Goal: Information Seeking & Learning: Find specific fact

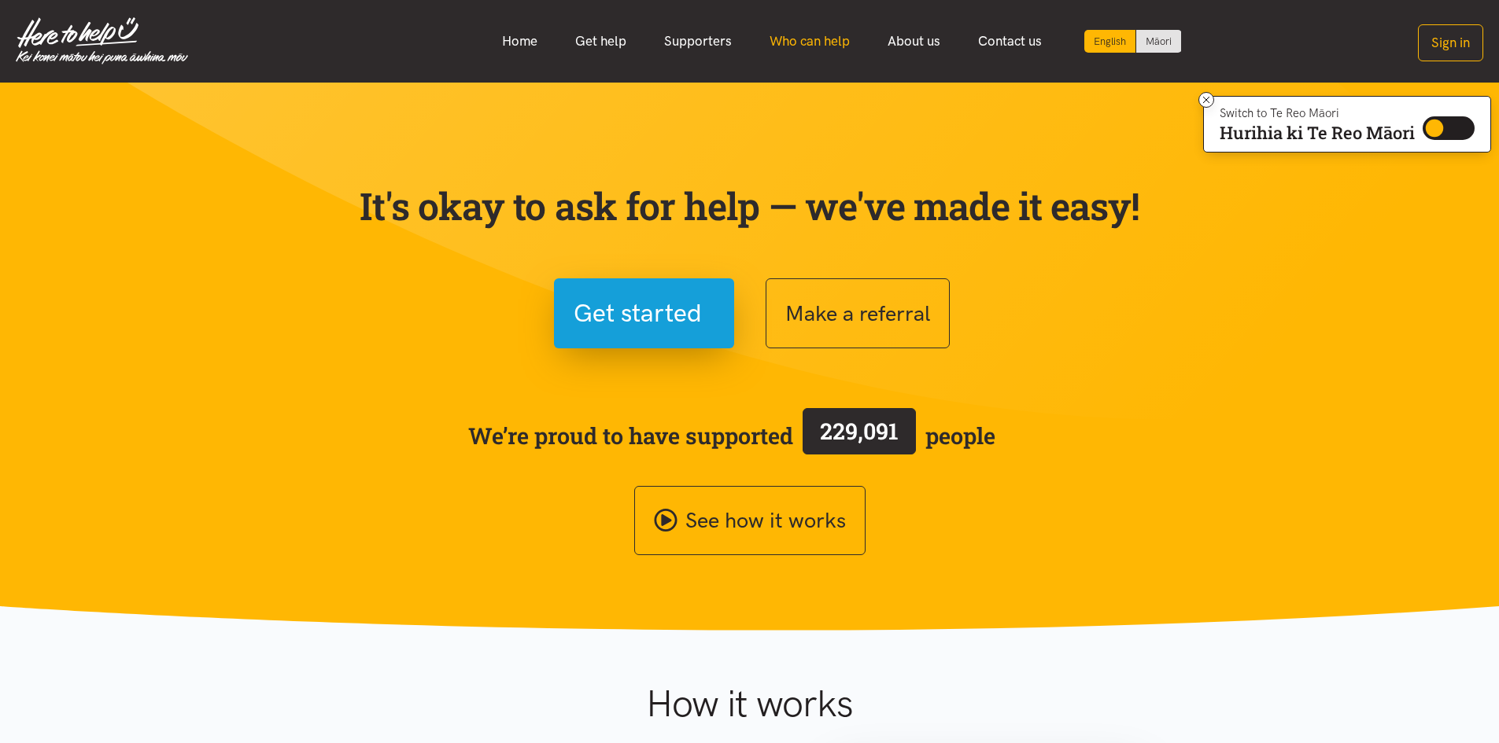
drag, startPoint x: 811, startPoint y: 42, endPoint x: 806, endPoint y: 57, distance: 15.2
click at [811, 45] on link "Who can help" at bounding box center [810, 41] width 118 height 34
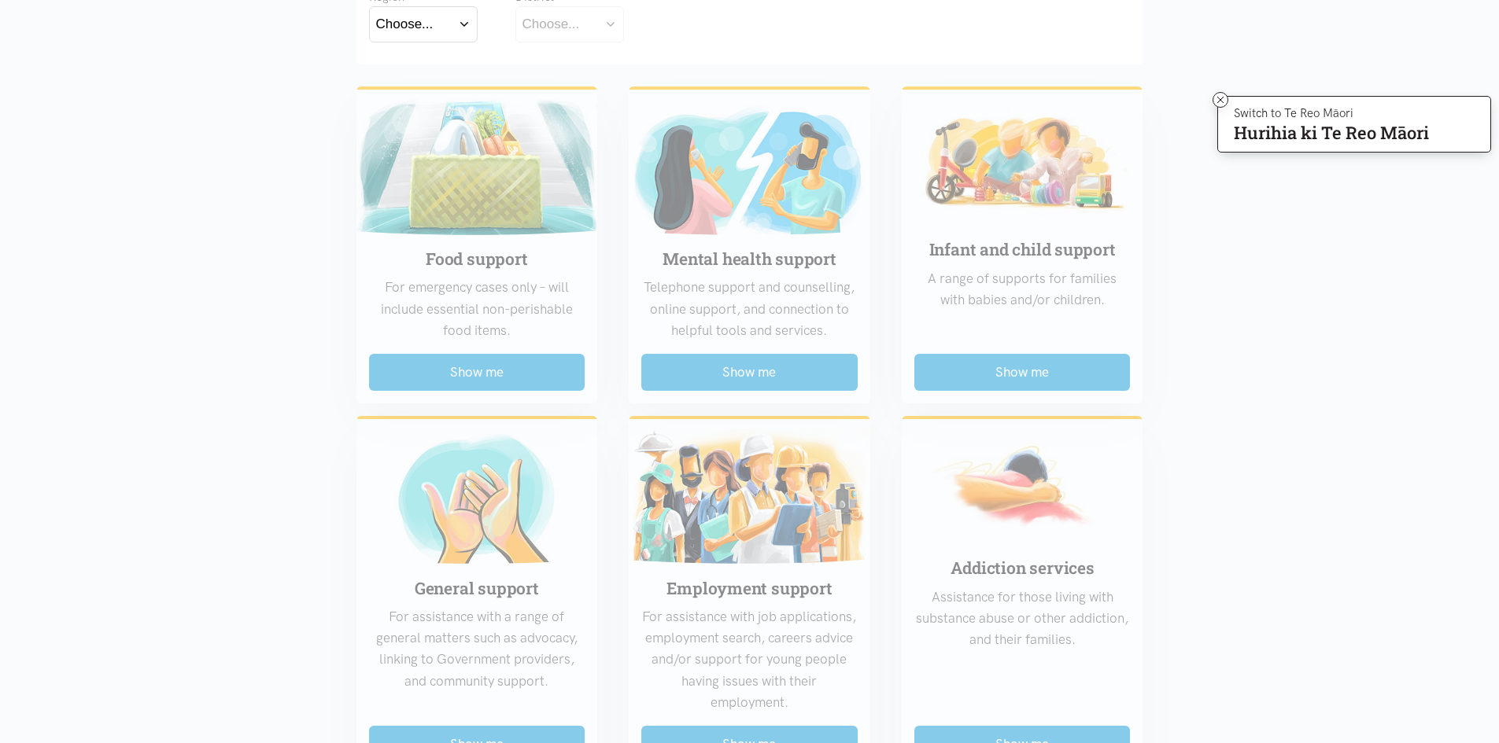
scroll to position [393, 0]
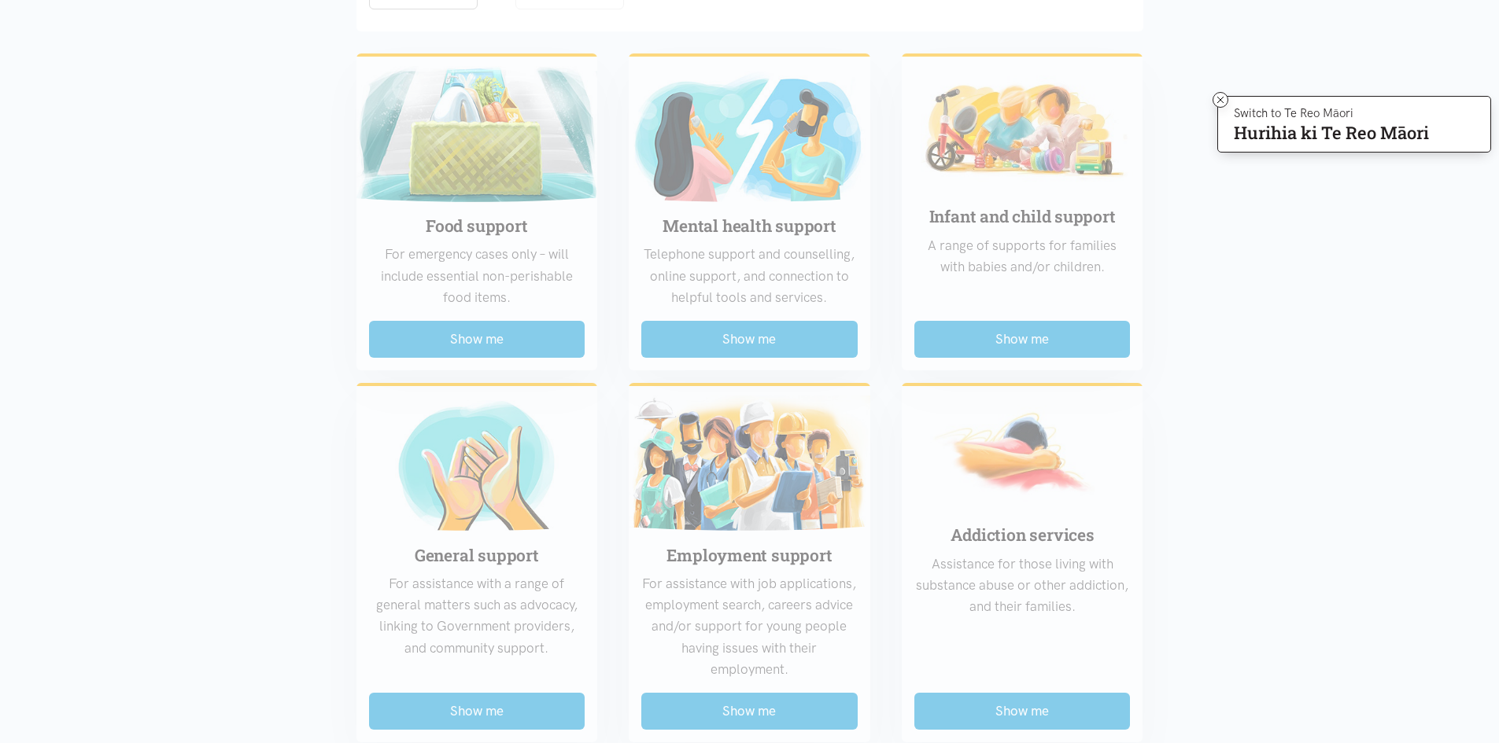
click at [1046, 346] on div "Food support For emergency cases only – will include essential non-perishable f…" at bounding box center [750, 722] width 818 height 1362
click at [1216, 98] on icon at bounding box center [1221, 100] width 12 height 12
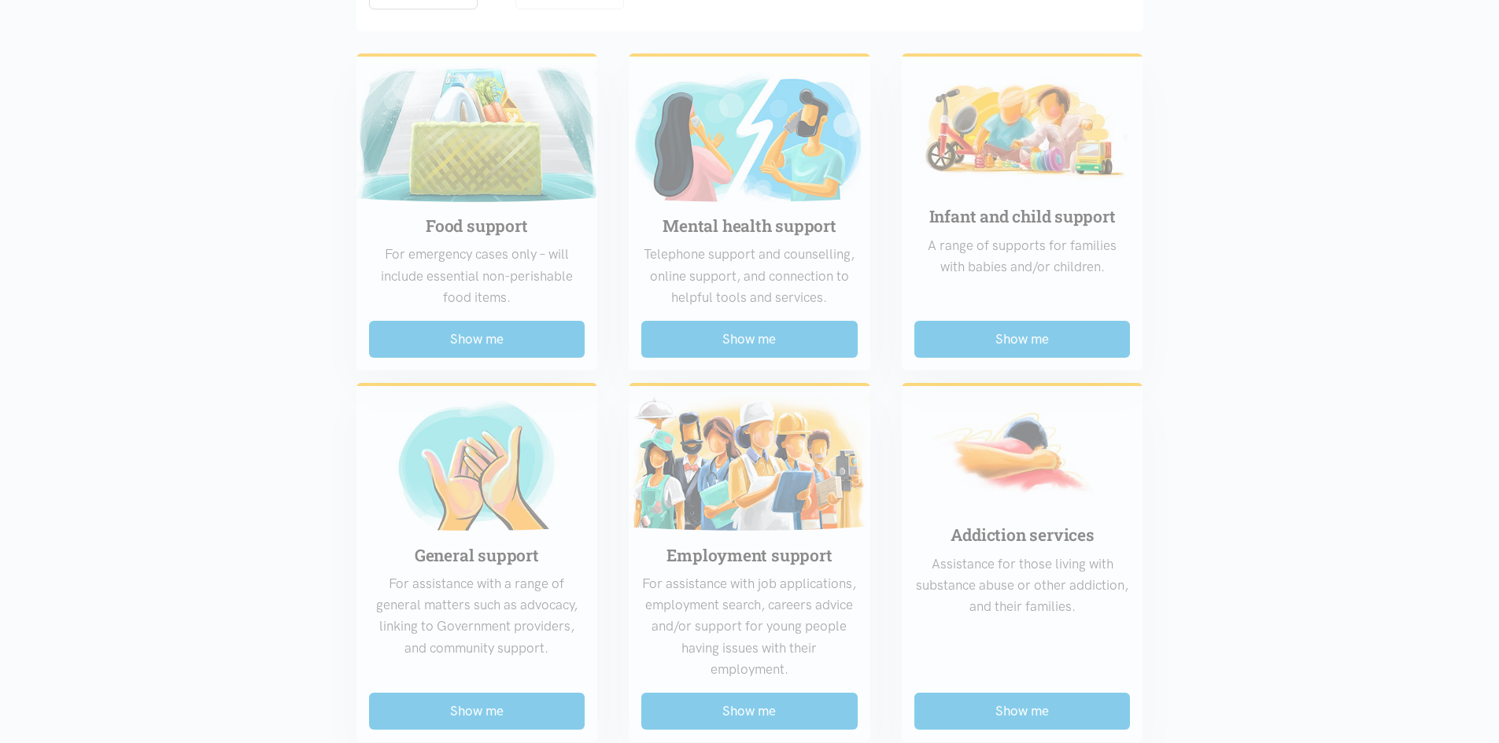
scroll to position [0, 0]
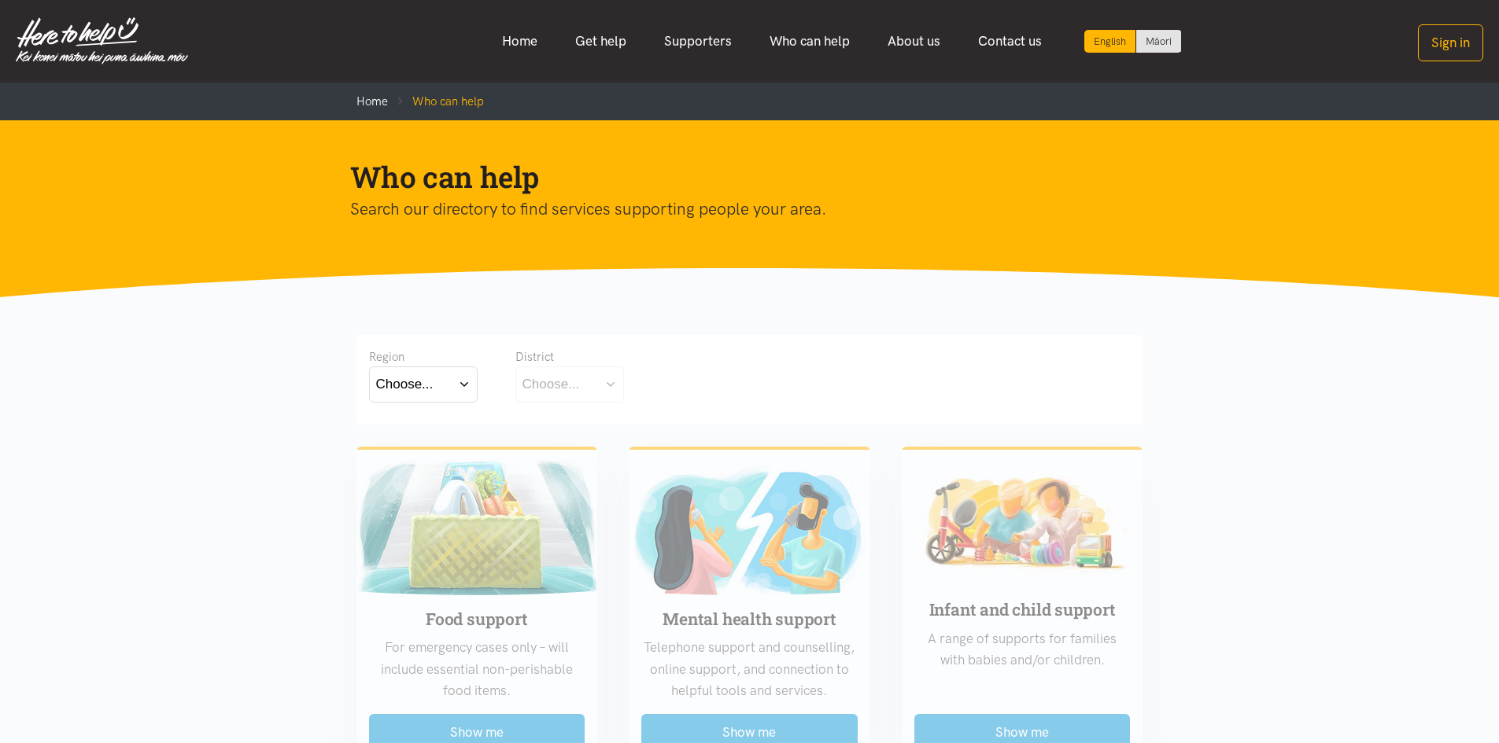
click at [427, 397] on button "Choose..." at bounding box center [423, 384] width 109 height 35
click at [445, 433] on label "Bay of Plenty" at bounding box center [419, 430] width 87 height 20
click at [0, 0] on input "Bay of Plenty" at bounding box center [0, 0] width 0 height 0
click at [588, 382] on button "Choose..." at bounding box center [593, 384] width 157 height 35
click at [589, 458] on div "[GEOGRAPHIC_DATA]" at bounding box center [593, 454] width 143 height 20
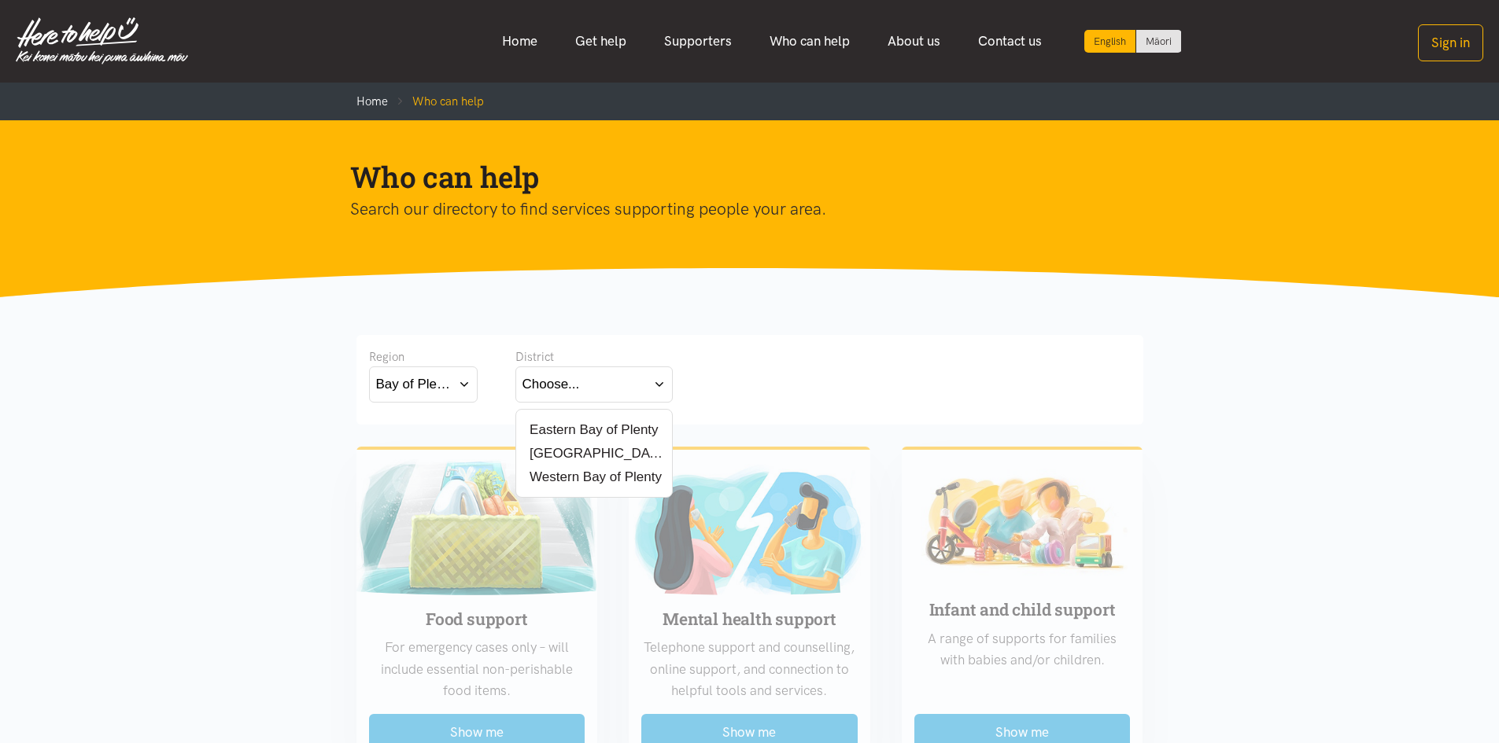
click at [559, 455] on label "[GEOGRAPHIC_DATA]" at bounding box center [593, 454] width 143 height 20
click at [0, 0] on input "[GEOGRAPHIC_DATA]" at bounding box center [0, 0] width 0 height 0
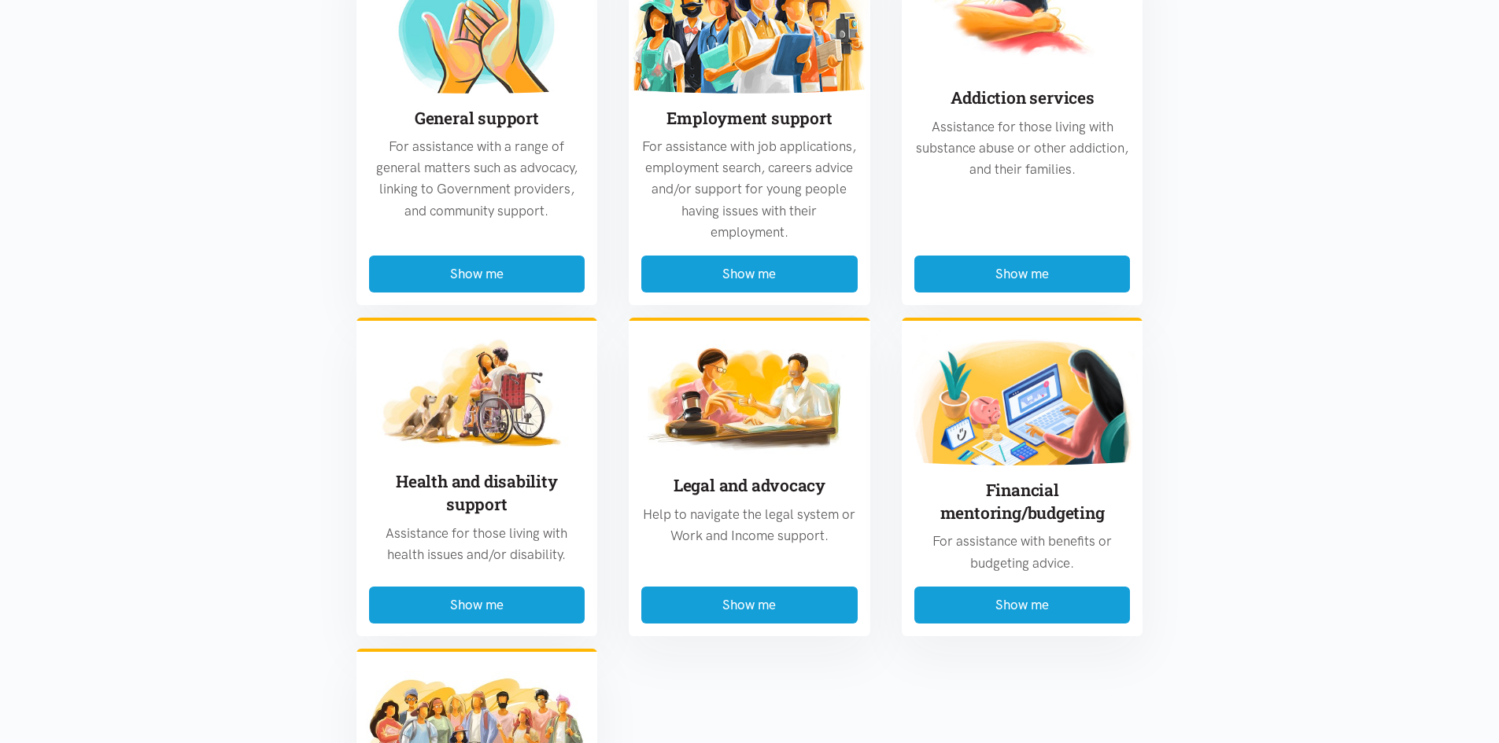
scroll to position [1101, 0]
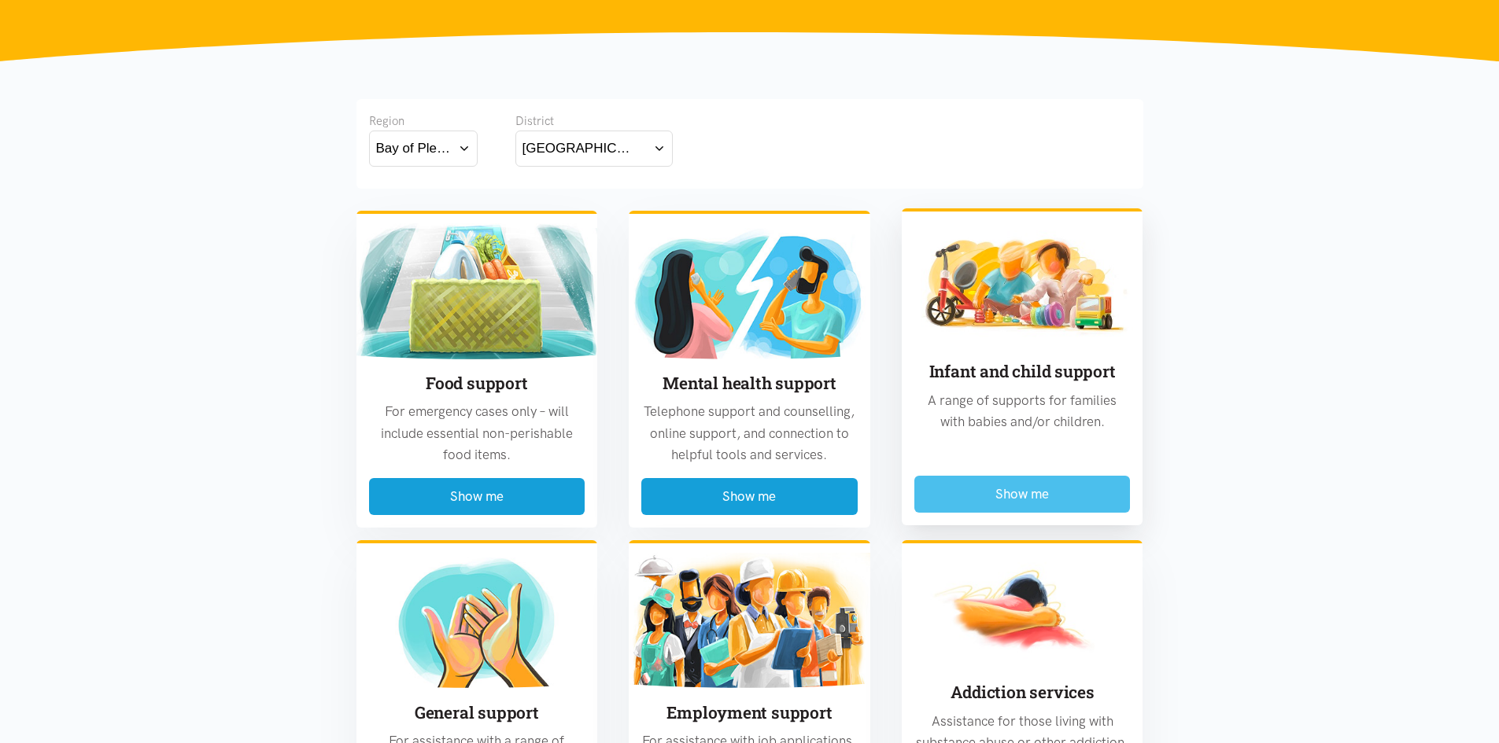
click at [1005, 491] on button "Show me" at bounding box center [1022, 494] width 216 height 37
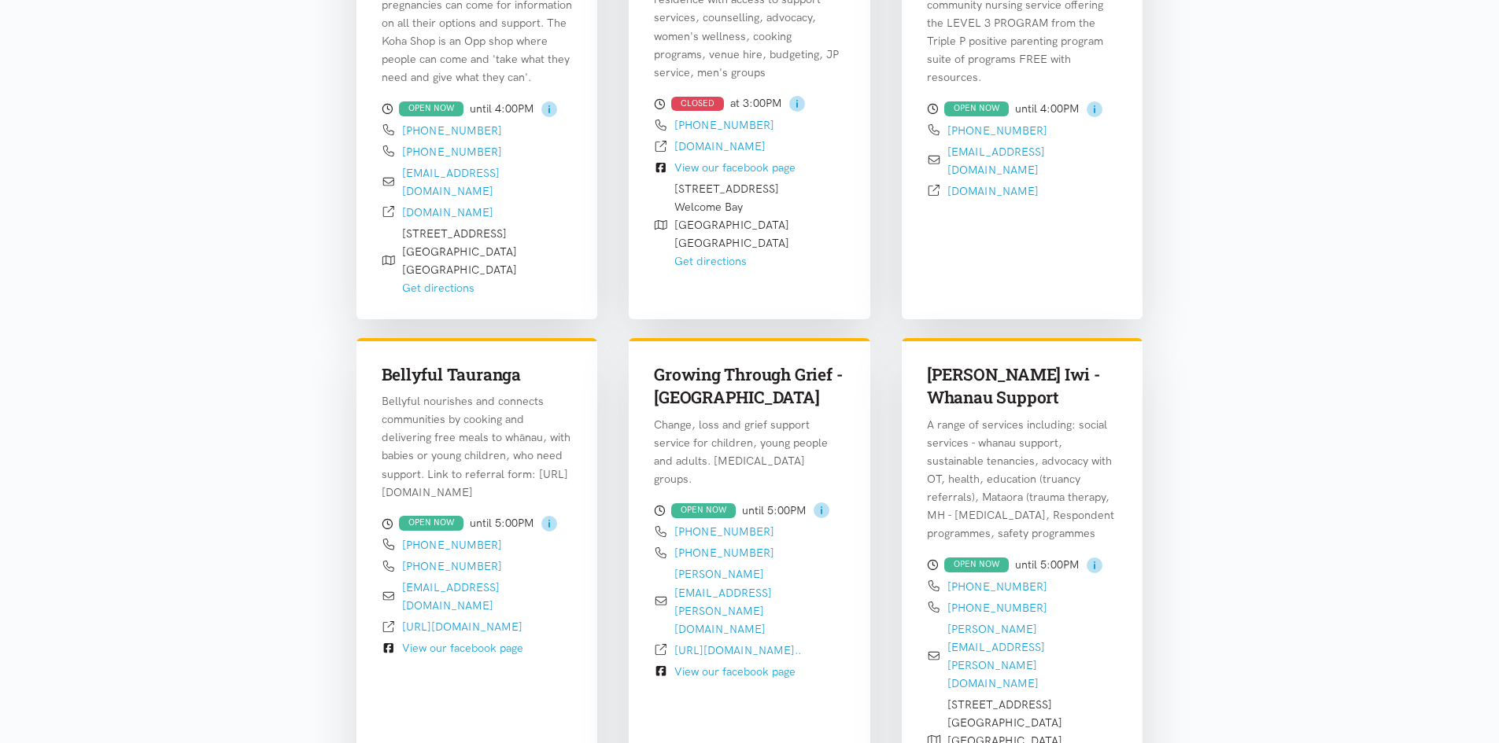
scroll to position [787, 0]
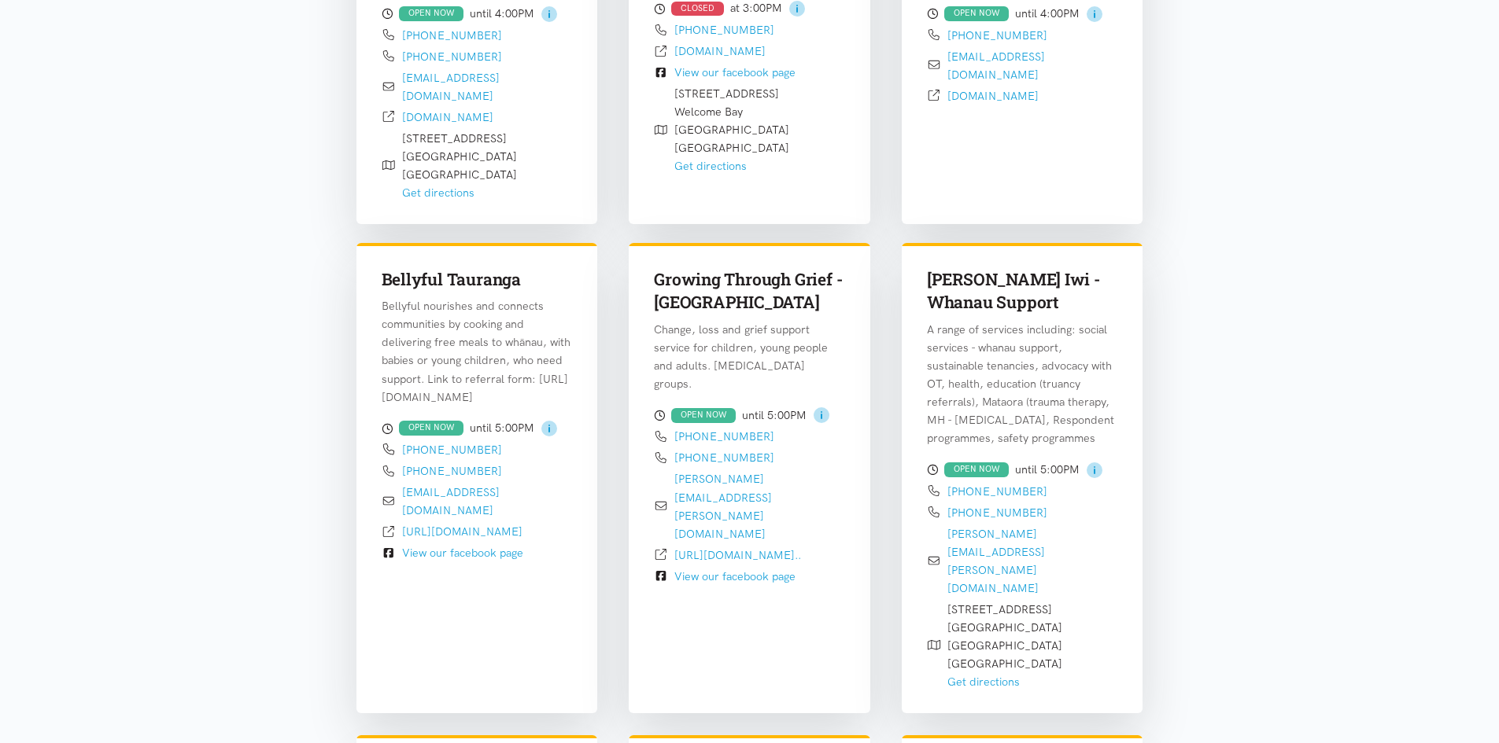
drag, startPoint x: 1072, startPoint y: 275, endPoint x: 919, endPoint y: 279, distance: 153.5
click at [919, 279] on div "[PERSON_NAME] Iwi - Whanau Support A range of services including: social servic…" at bounding box center [1023, 469] width 242 height 452
copy h3 "[PERSON_NAME] Iwi"
